Goal: Task Accomplishment & Management: Complete application form

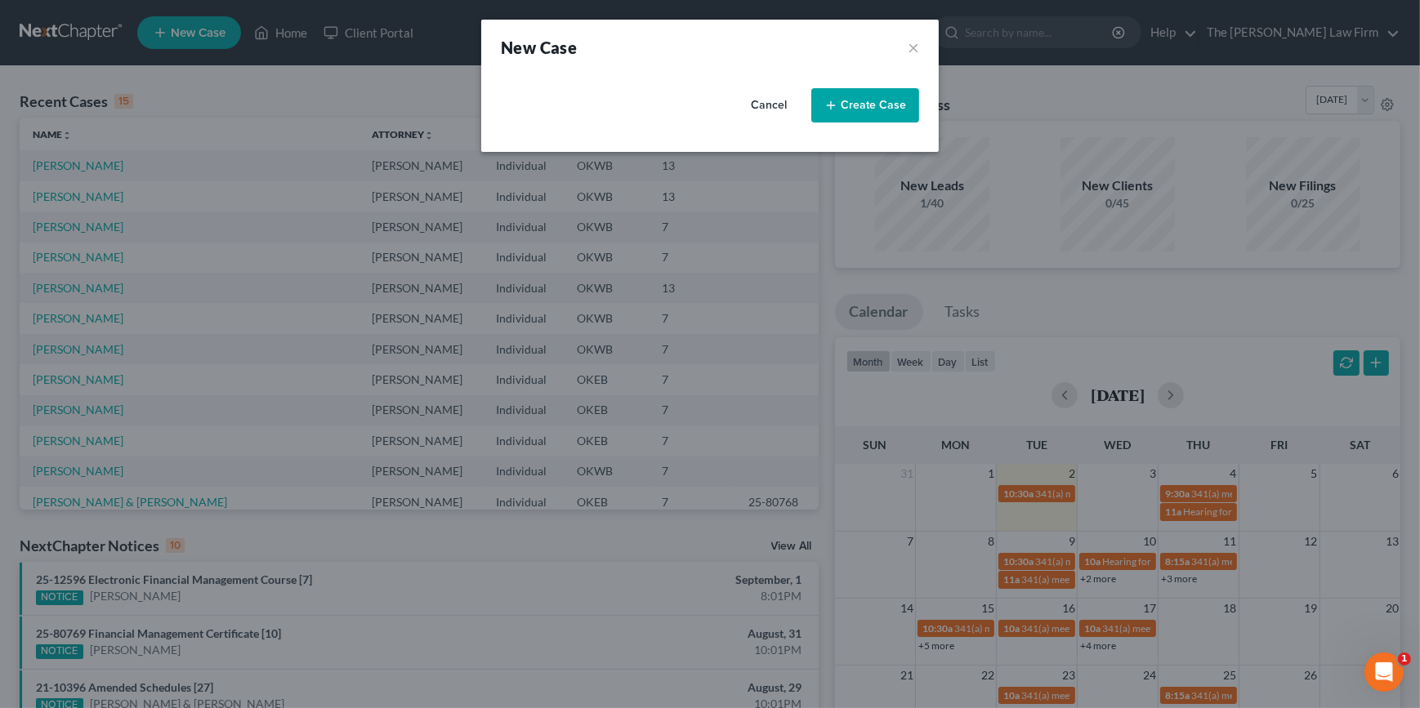
select select "65"
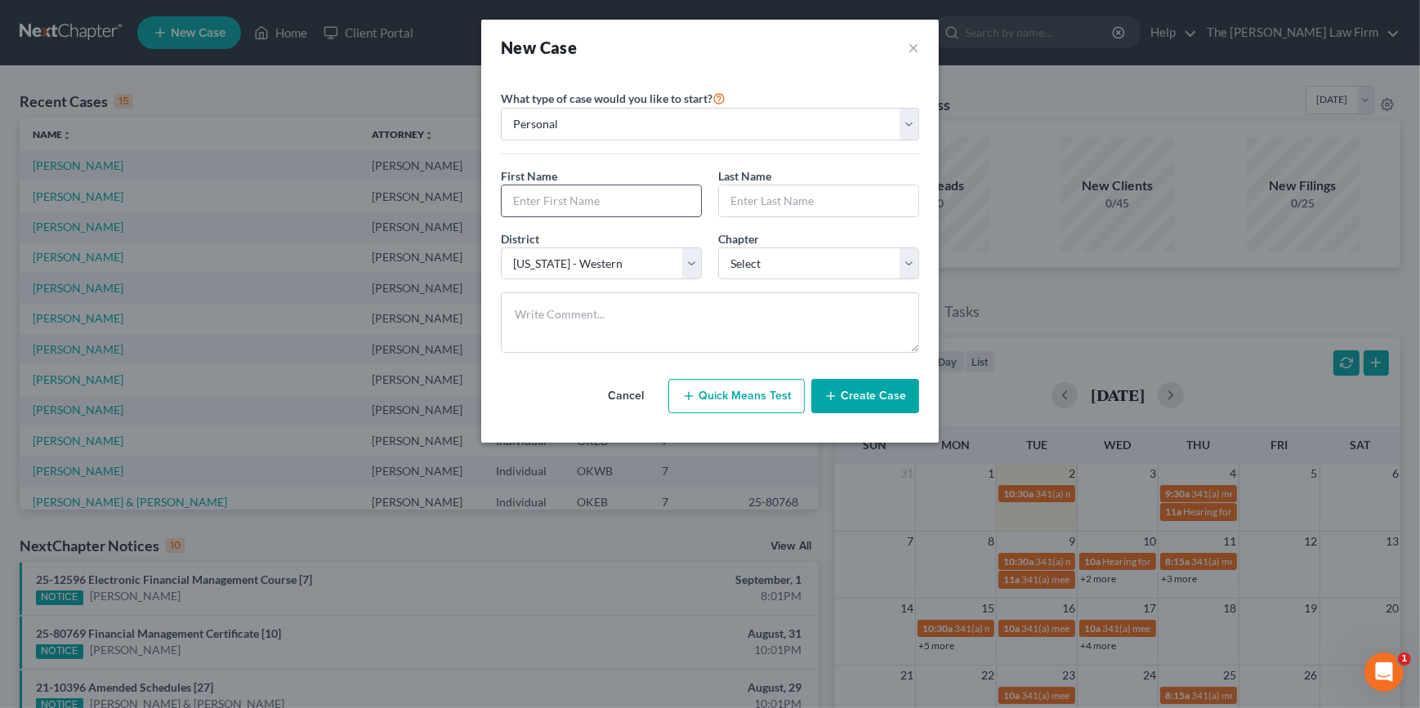
click at [600, 189] on input "text" at bounding box center [601, 200] width 199 height 31
type input "[PERSON_NAME]"
drag, startPoint x: 766, startPoint y: 252, endPoint x: 765, endPoint y: 273, distance: 20.4
click at [766, 252] on select "Select 7 11 12 13" at bounding box center [818, 264] width 201 height 33
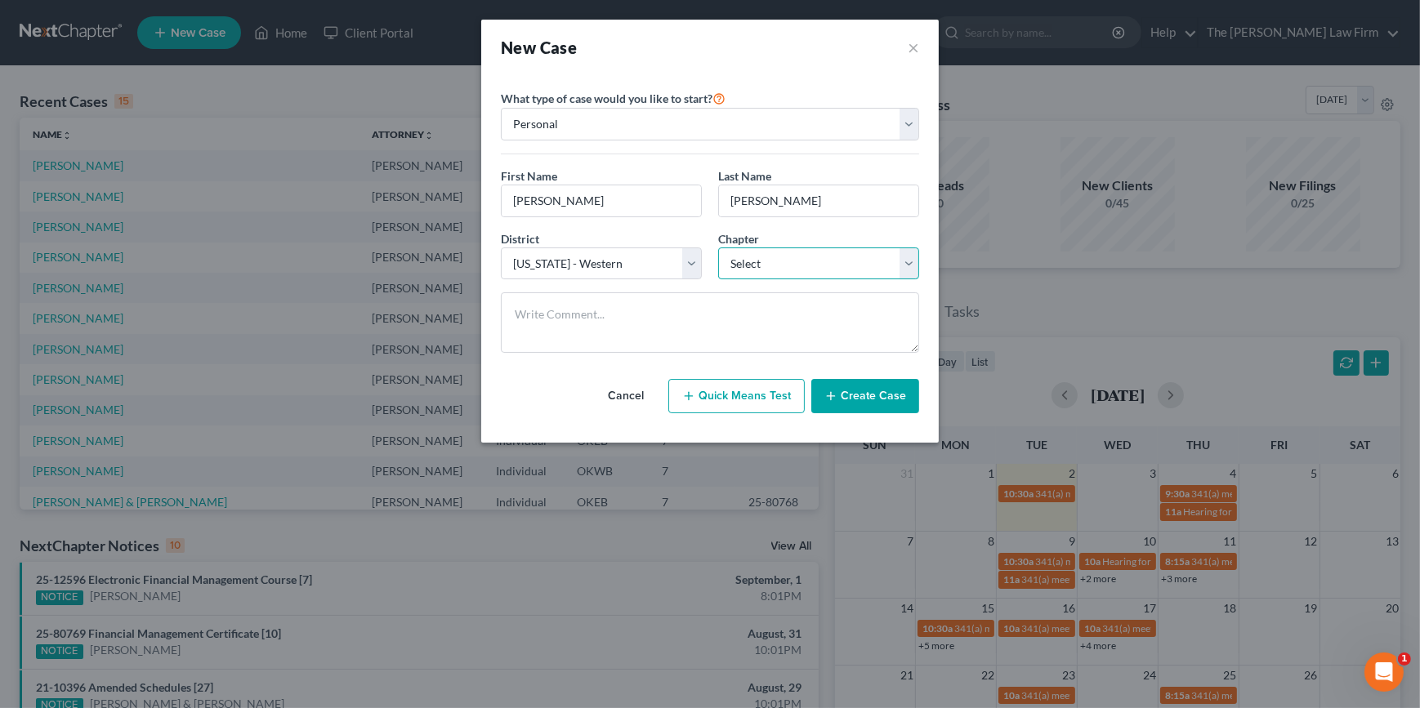
select select "0"
click at [718, 248] on select "Select 7 11 12 13" at bounding box center [818, 264] width 201 height 33
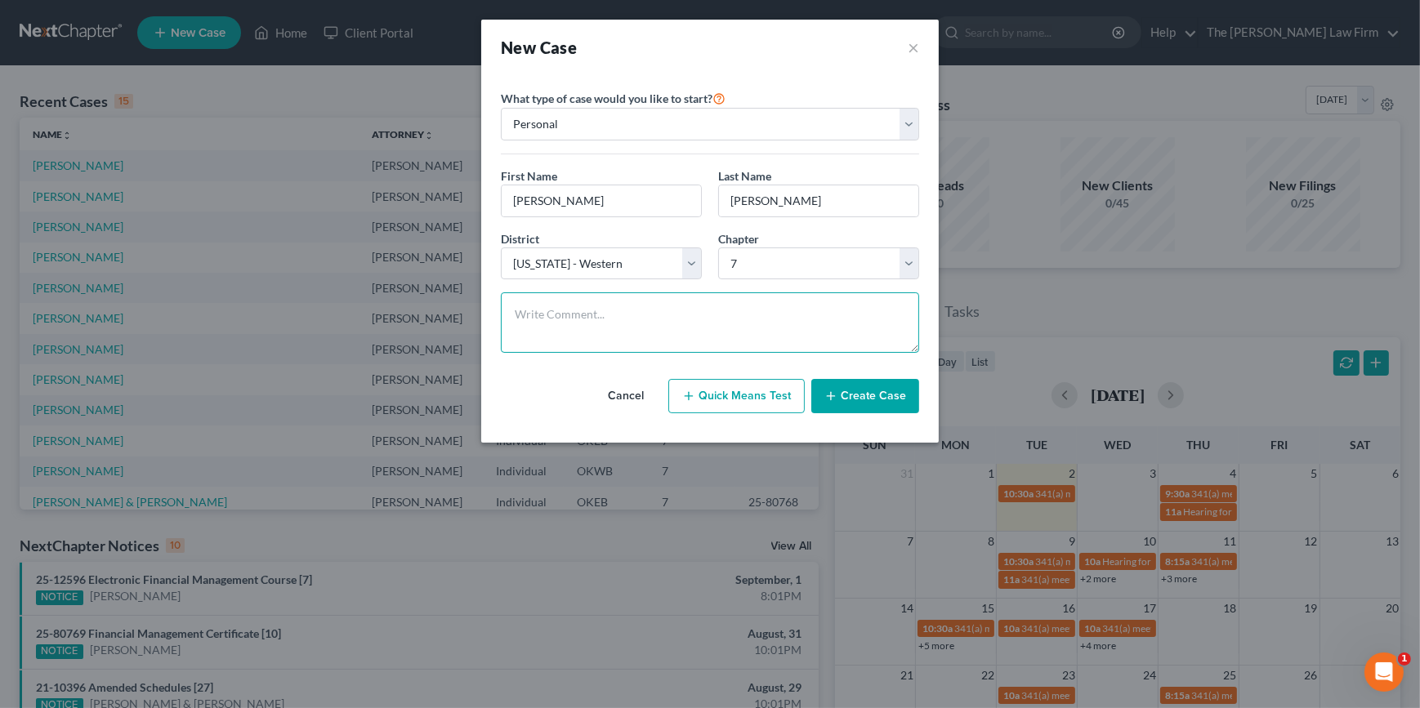
click at [743, 313] on textarea at bounding box center [710, 322] width 418 height 60
click at [891, 403] on button "Create Case" at bounding box center [865, 396] width 108 height 34
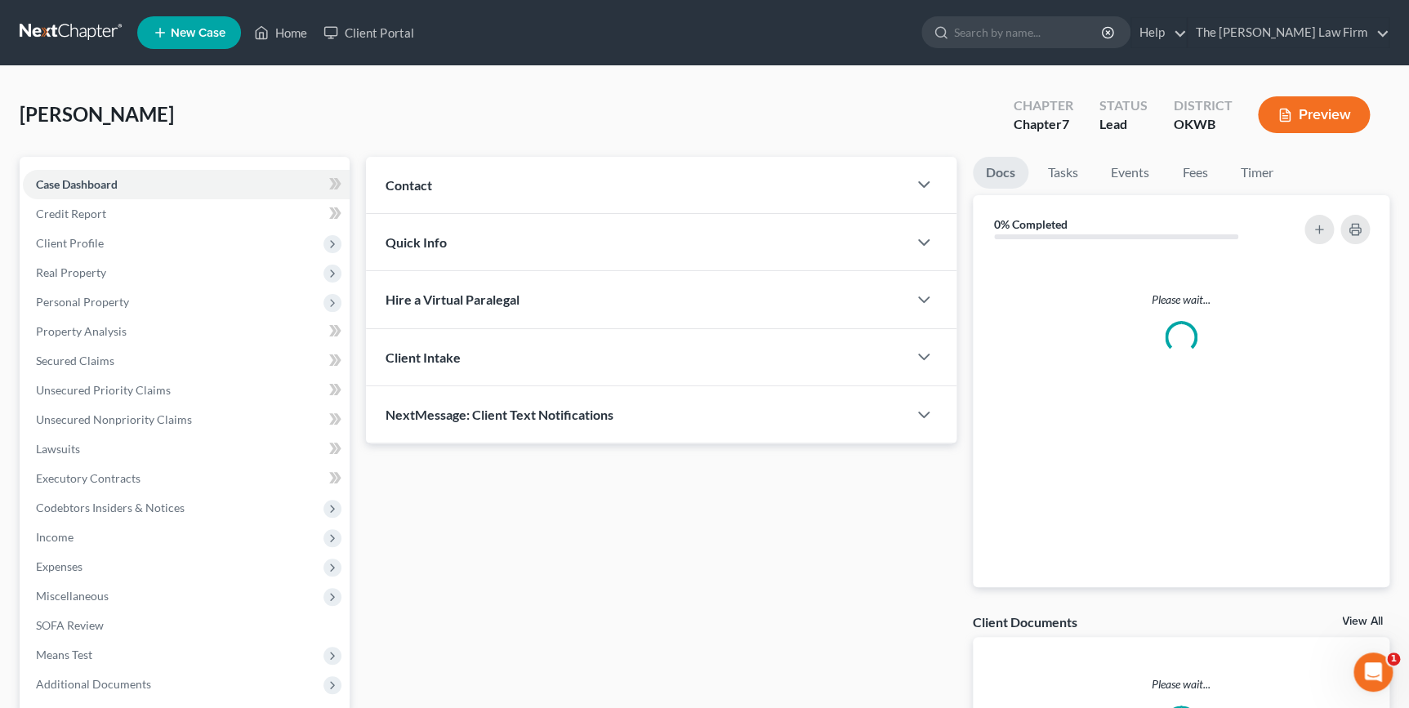
click at [690, 167] on div "Contact" at bounding box center [636, 185] width 541 height 56
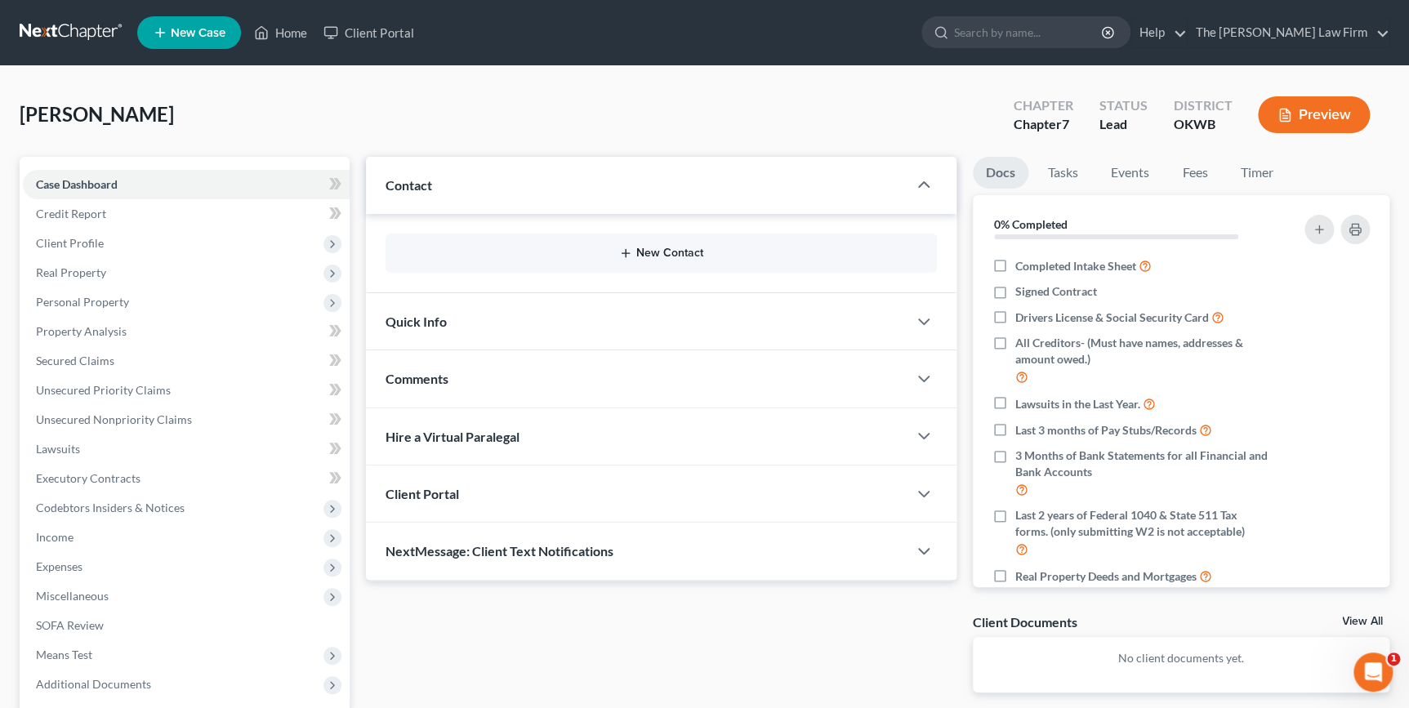
click at [547, 248] on button "New Contact" at bounding box center [661, 253] width 524 height 13
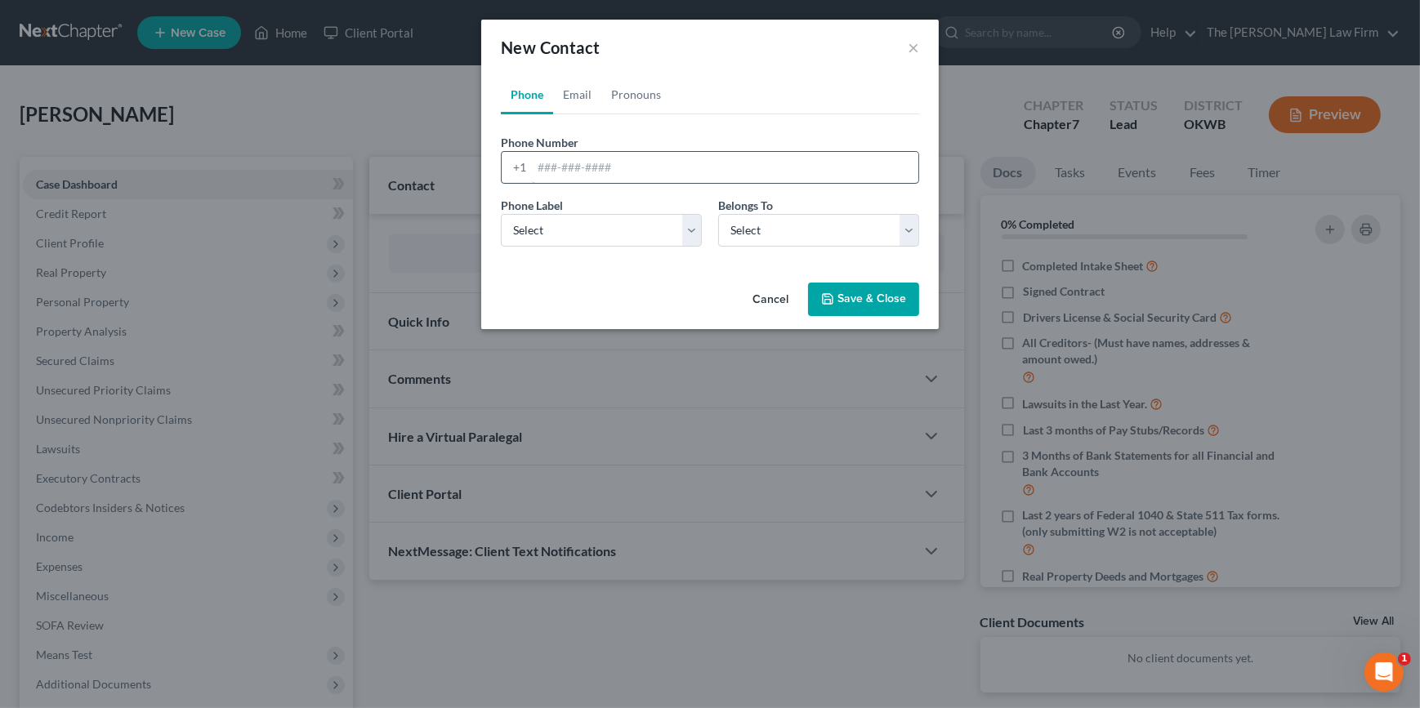
click at [561, 165] on input "tel" at bounding box center [725, 167] width 386 height 31
type input "5593809646"
click at [654, 233] on select "Select Mobile Home Work Other" at bounding box center [601, 230] width 201 height 33
select select "0"
click at [501, 214] on select "Select Mobile Home Work Other" at bounding box center [601, 230] width 201 height 33
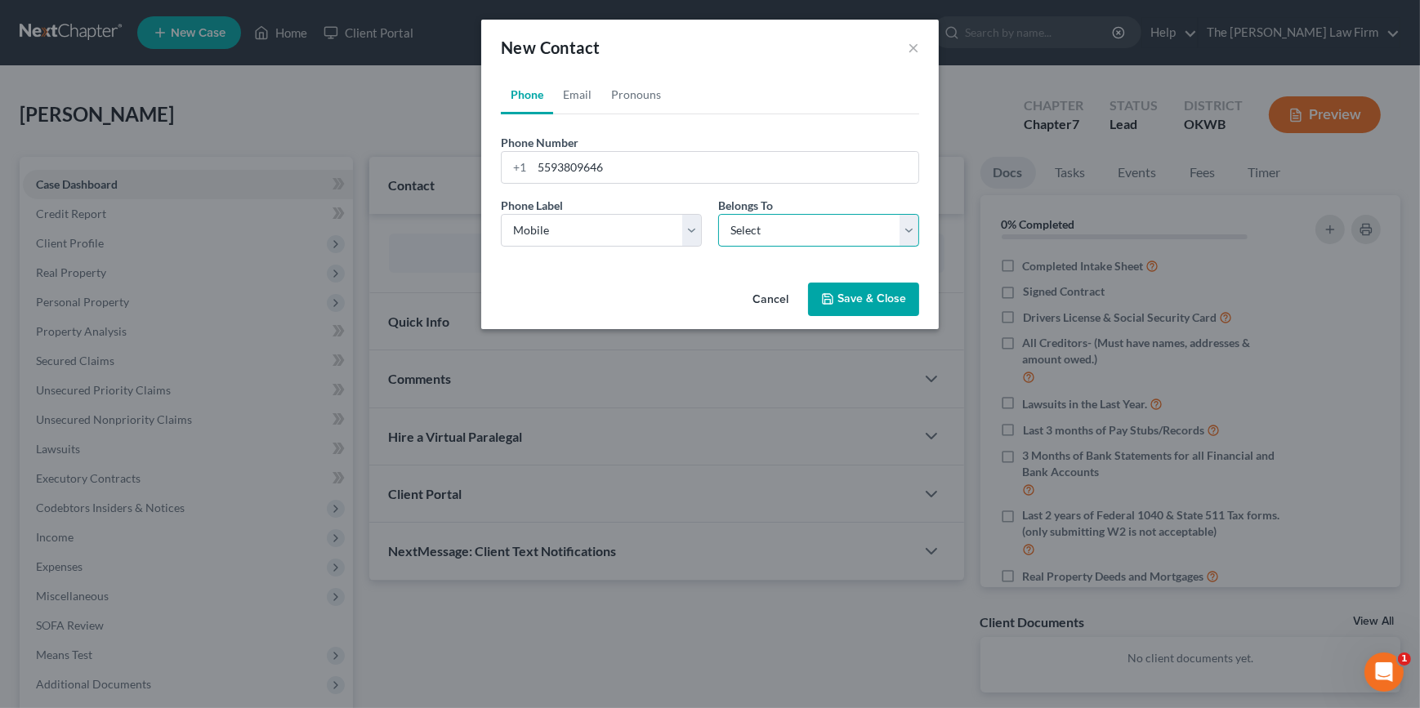
drag, startPoint x: 771, startPoint y: 232, endPoint x: 770, endPoint y: 245, distance: 13.2
click at [772, 232] on select "Select Client Other" at bounding box center [818, 230] width 201 height 33
select select "0"
click at [718, 214] on select "Select Client Other" at bounding box center [818, 230] width 201 height 33
select select "0"
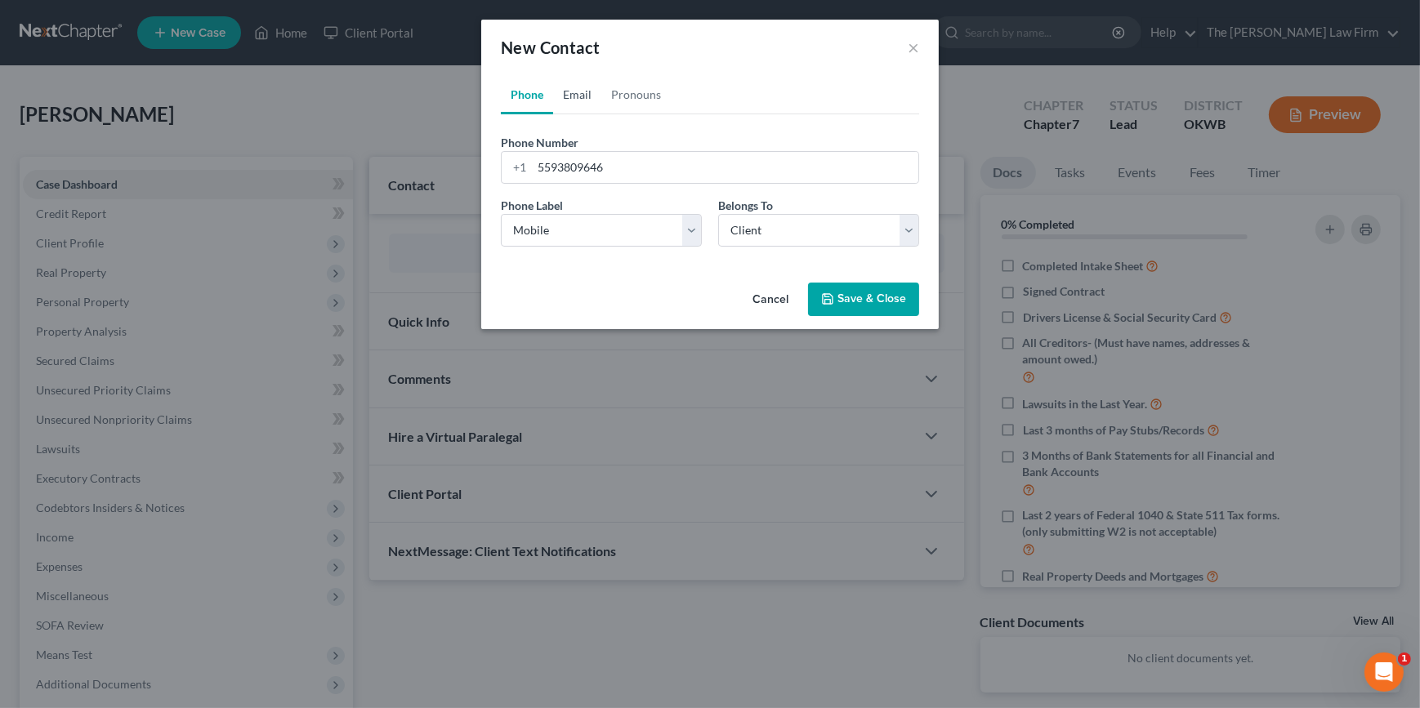
drag, startPoint x: 565, startPoint y: 92, endPoint x: 572, endPoint y: 138, distance: 46.3
click at [565, 92] on link "Email" at bounding box center [577, 94] width 48 height 39
drag, startPoint x: 577, startPoint y: 163, endPoint x: 635, endPoint y: 174, distance: 59.1
click at [577, 163] on input "email" at bounding box center [725, 167] width 386 height 31
type input "[EMAIL_ADDRESS][DOMAIN_NAME]"
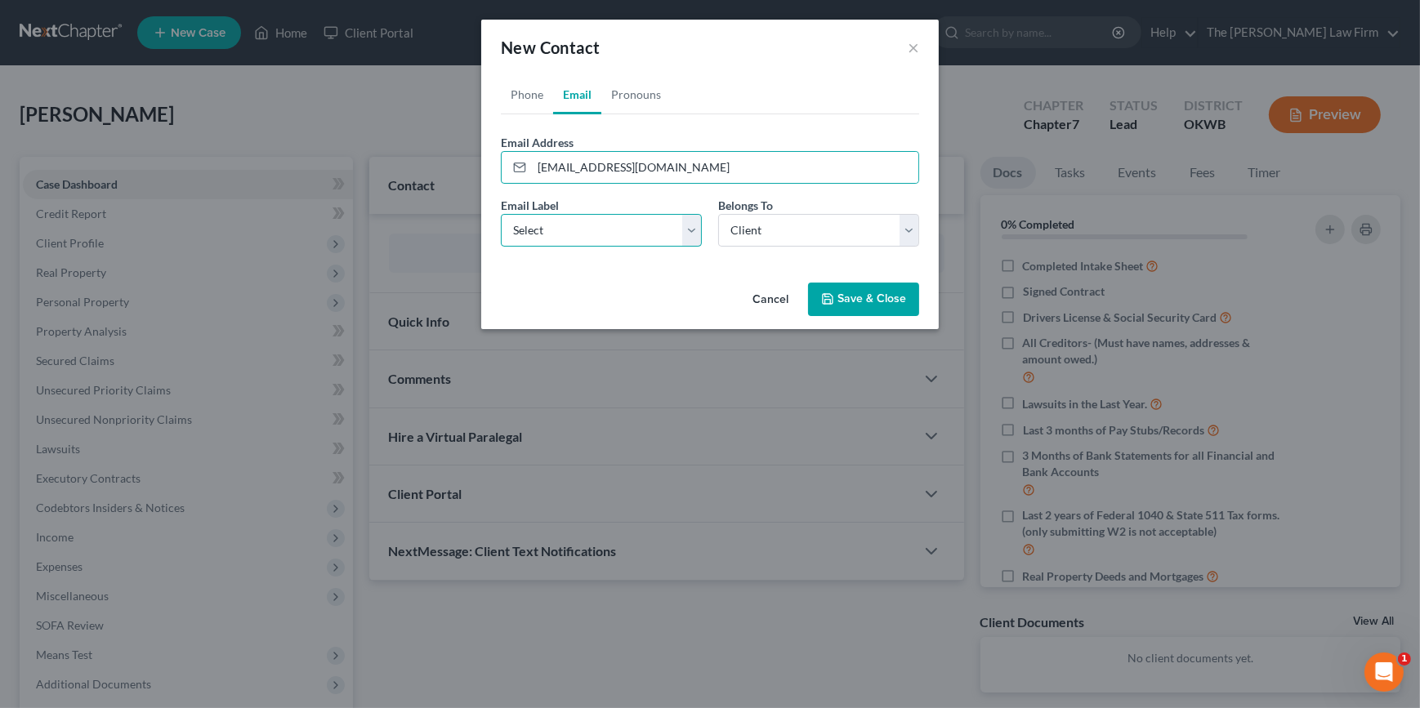
click at [504, 239] on select "Select Home Work Other" at bounding box center [601, 230] width 201 height 33
select select "0"
click at [501, 214] on select "Select Home Work Other" at bounding box center [601, 230] width 201 height 33
click at [897, 306] on button "Save & Close" at bounding box center [863, 300] width 111 height 34
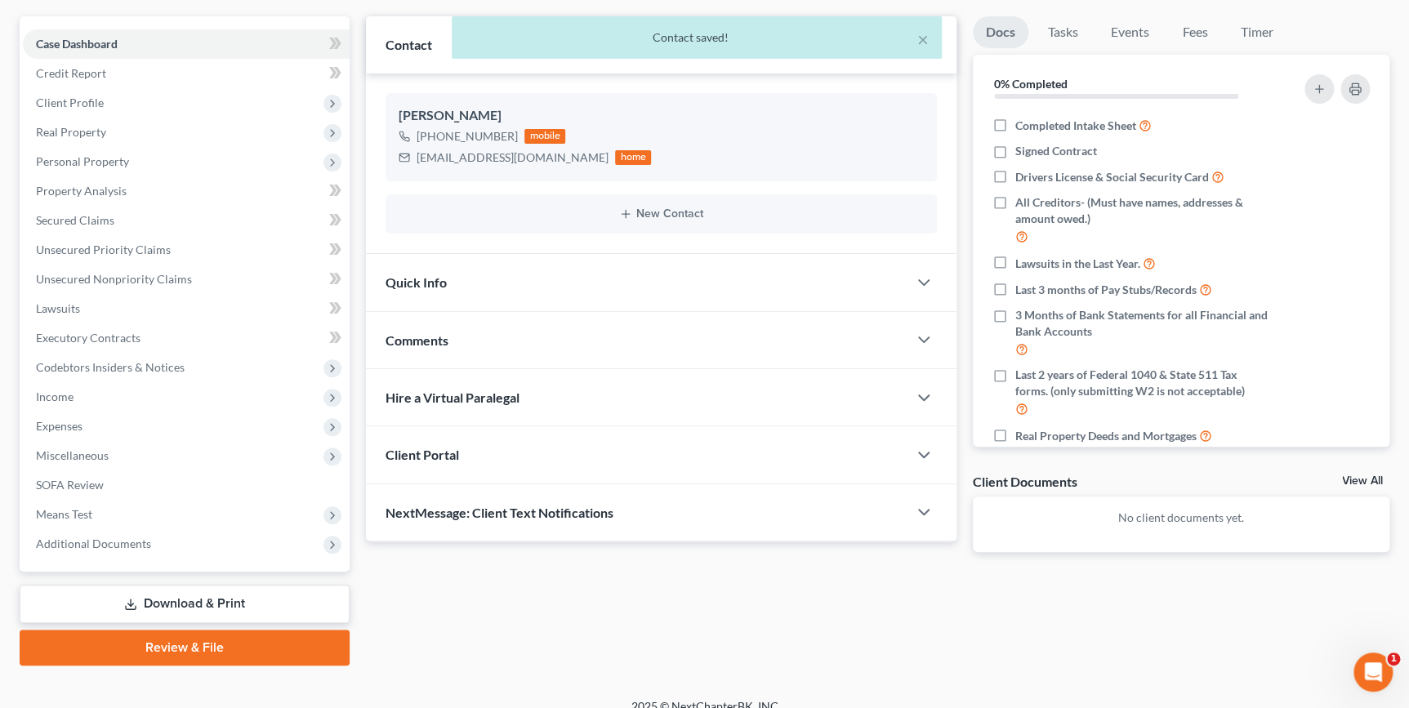
scroll to position [158, 0]
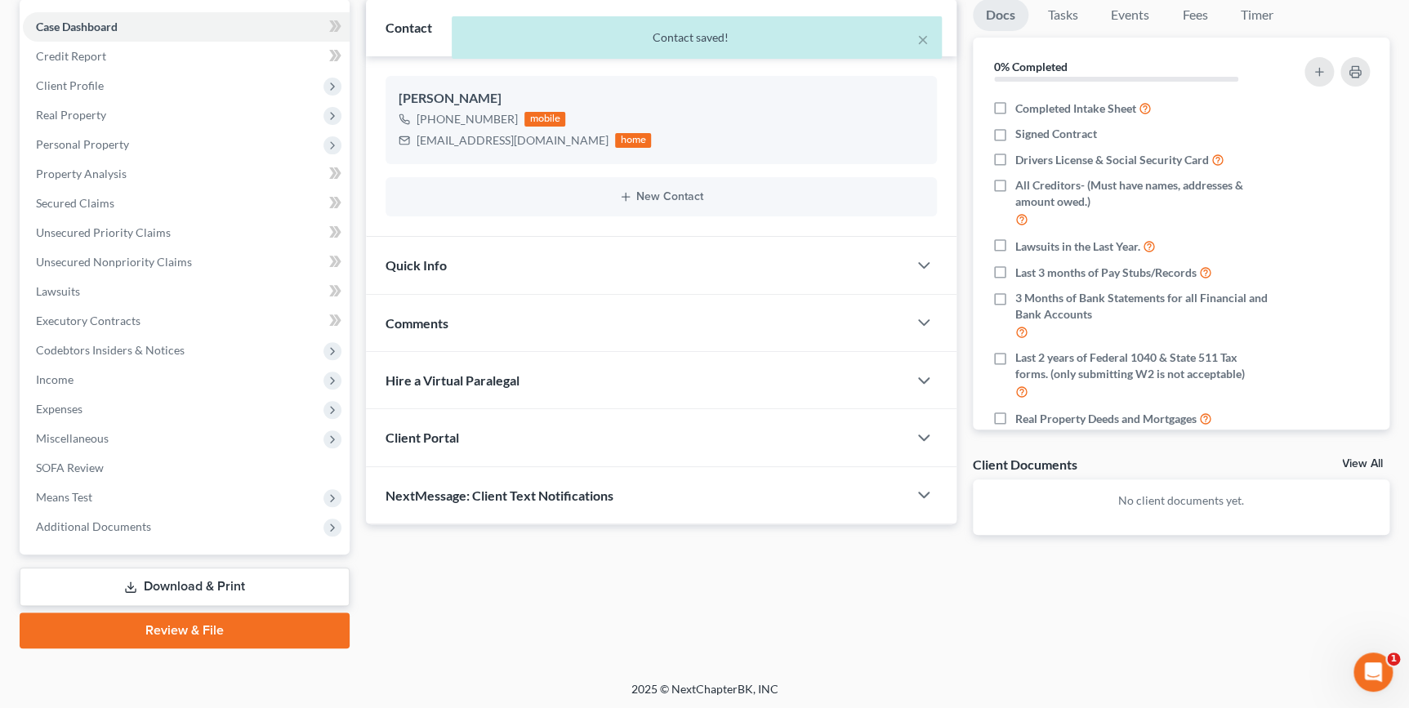
click at [542, 334] on div "Comments" at bounding box center [636, 323] width 541 height 56
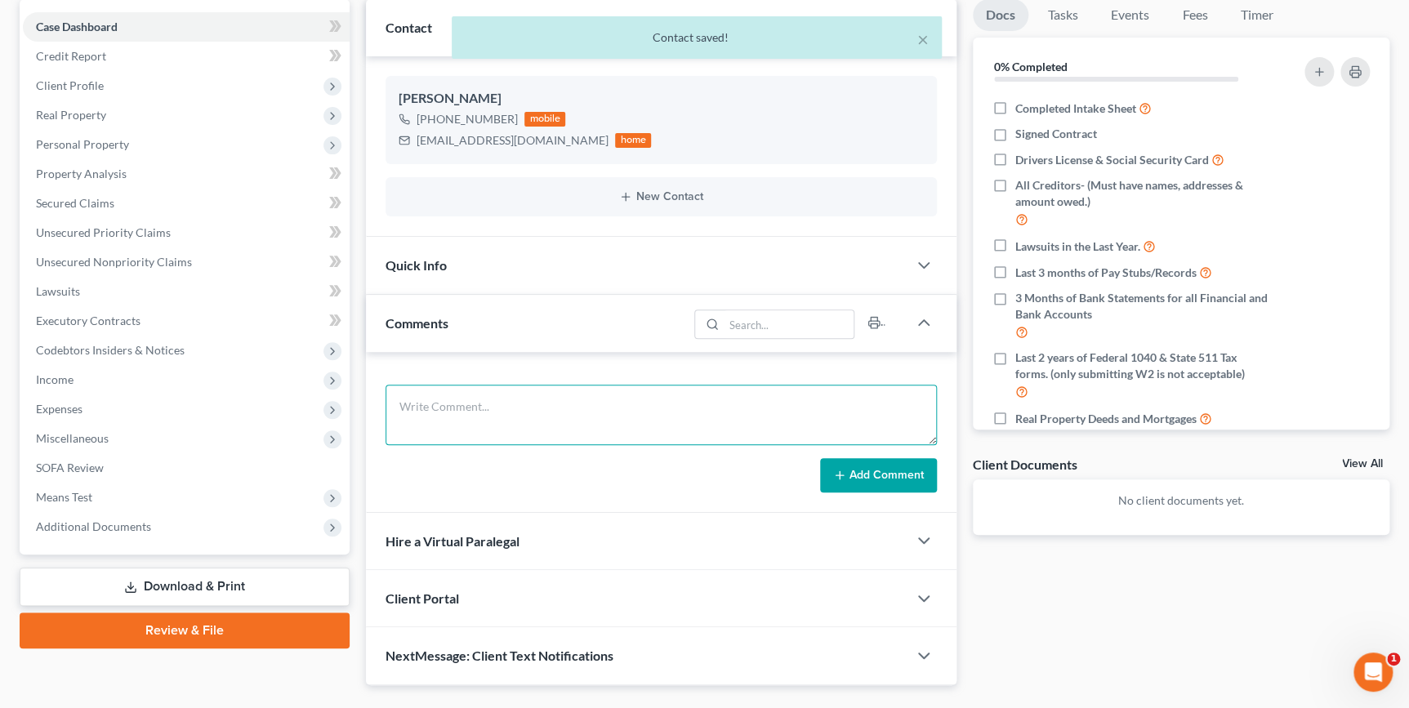
click at [521, 422] on textarea at bounding box center [661, 415] width 551 height 60
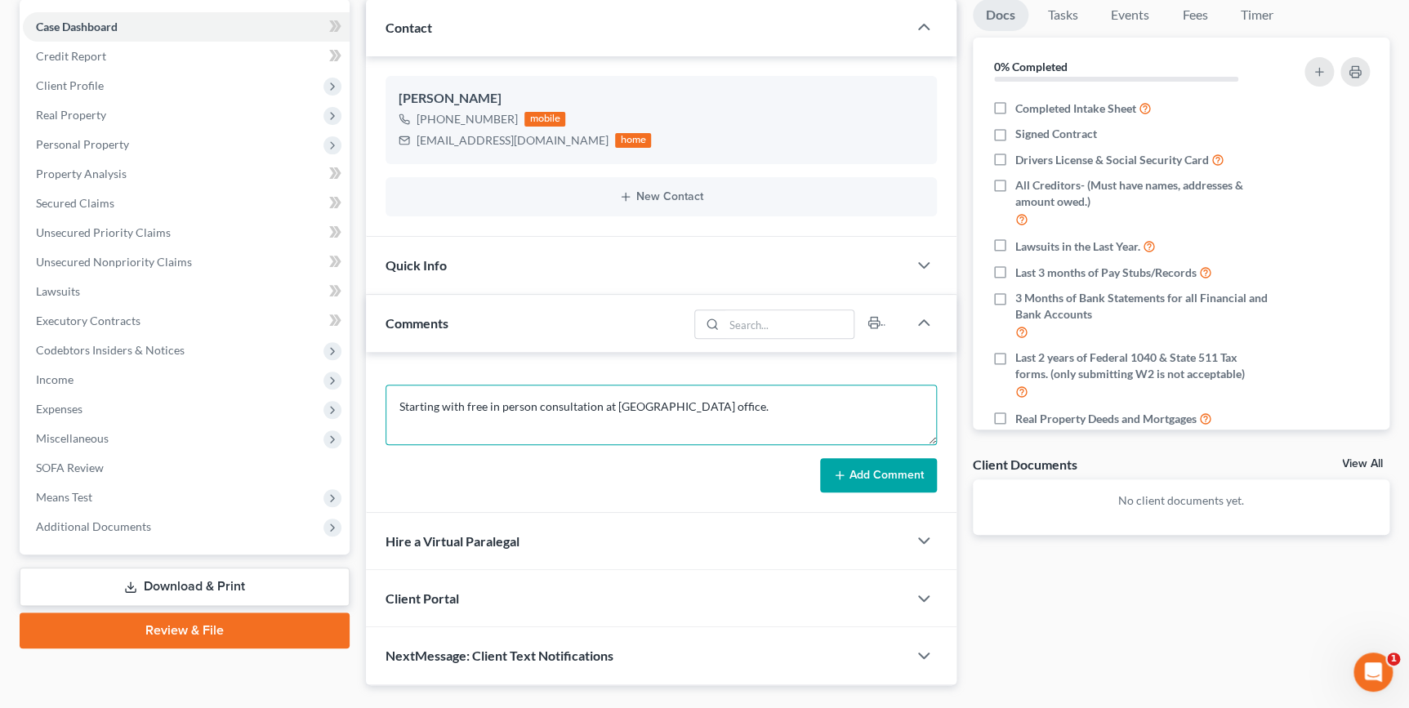
click at [528, 403] on textarea "Starting with free in person consultation at [GEOGRAPHIC_DATA] office." at bounding box center [661, 415] width 551 height 60
type textarea "Starting with free in person consultation at [GEOGRAPHIC_DATA] office."
click at [860, 471] on button "Add Comment" at bounding box center [878, 475] width 117 height 34
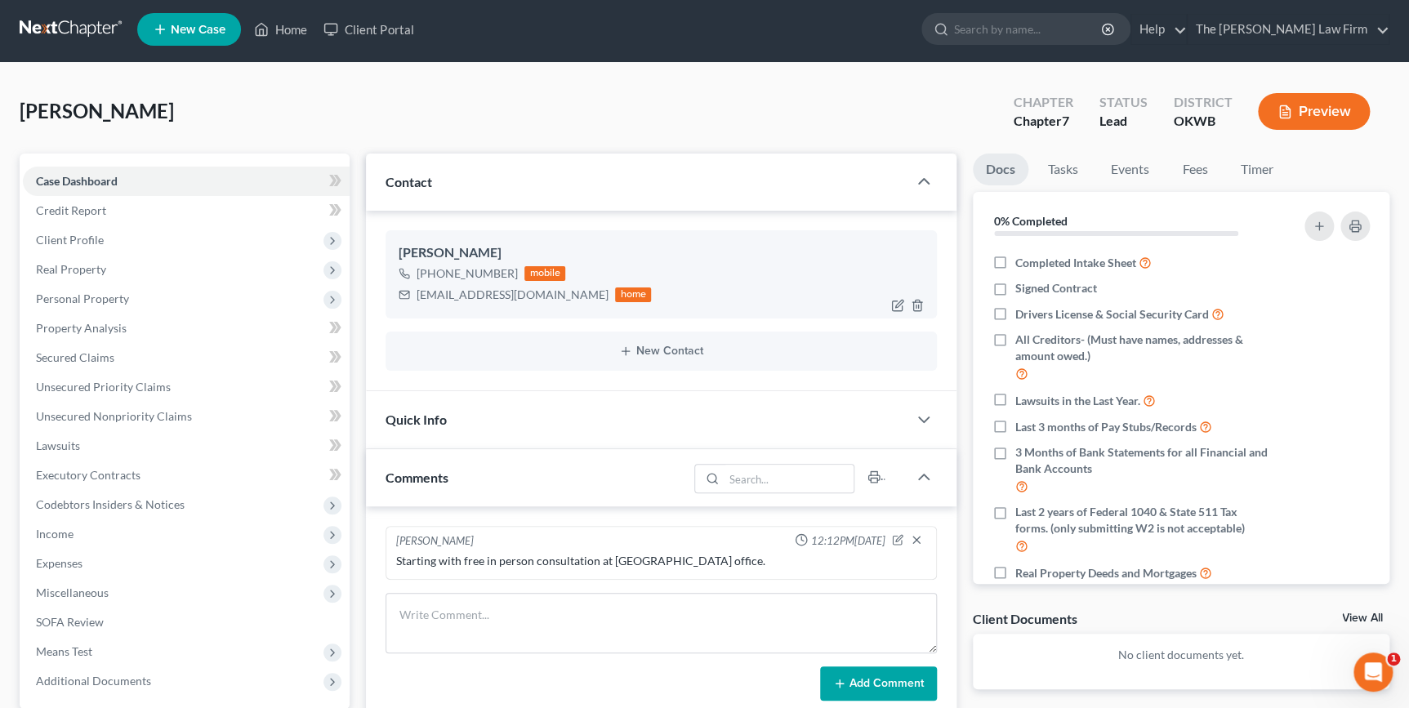
scroll to position [0, 0]
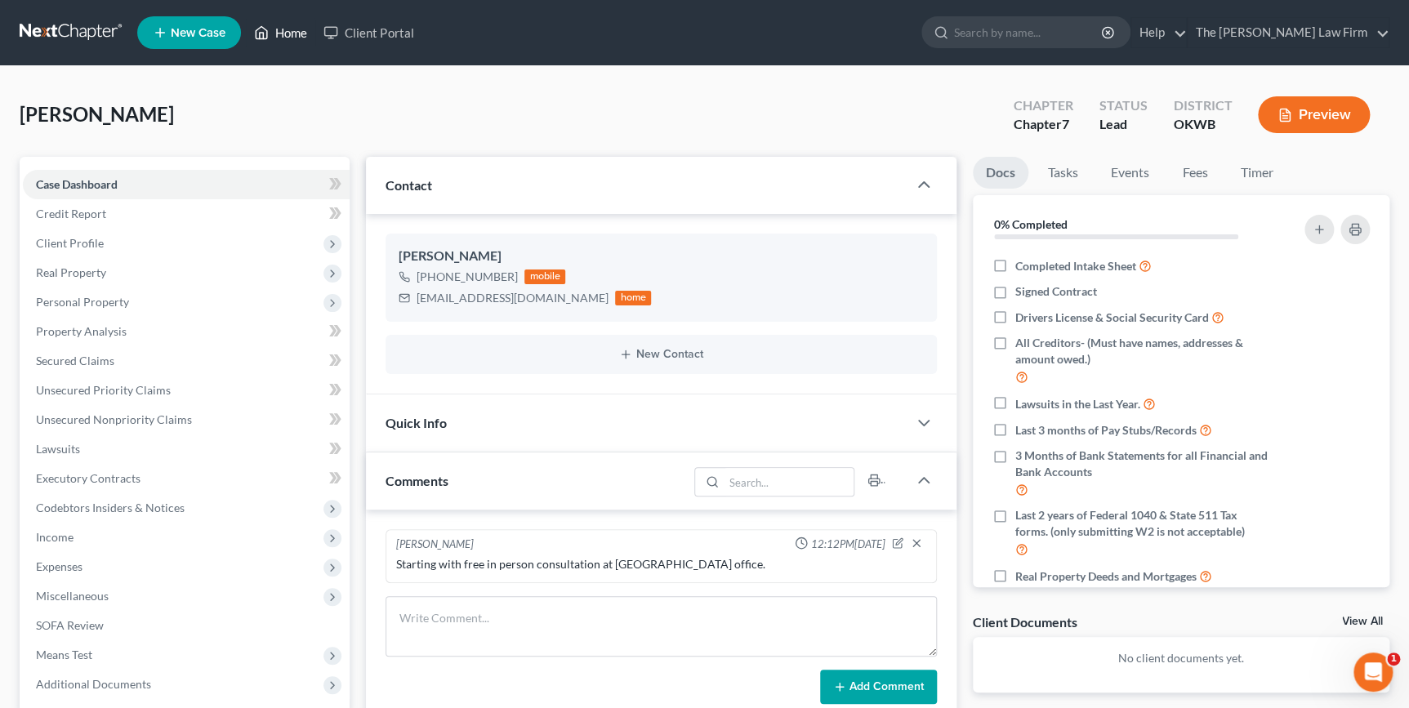
click at [301, 36] on link "Home" at bounding box center [280, 32] width 69 height 29
